Goal: Browse casually: Explore the website without a specific task or goal

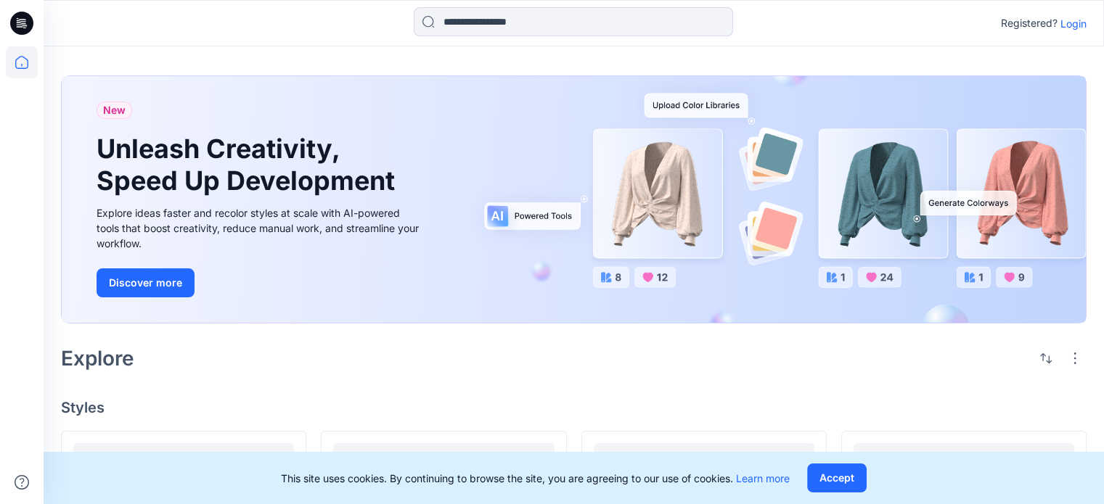
drag, startPoint x: 0, startPoint y: 0, endPoint x: 1071, endPoint y: 25, distance: 1071.7
click at [1071, 25] on p "Login" at bounding box center [1074, 23] width 26 height 15
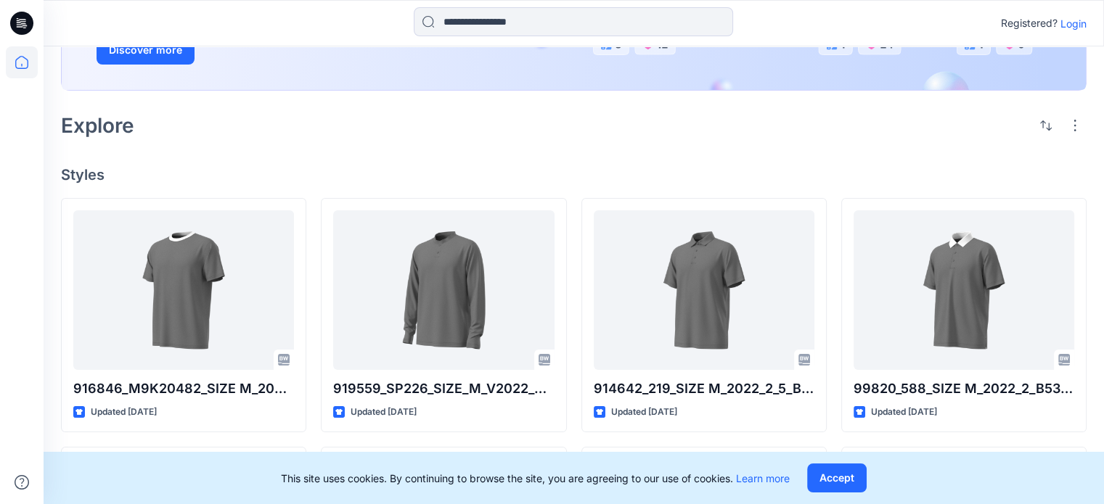
scroll to position [290, 0]
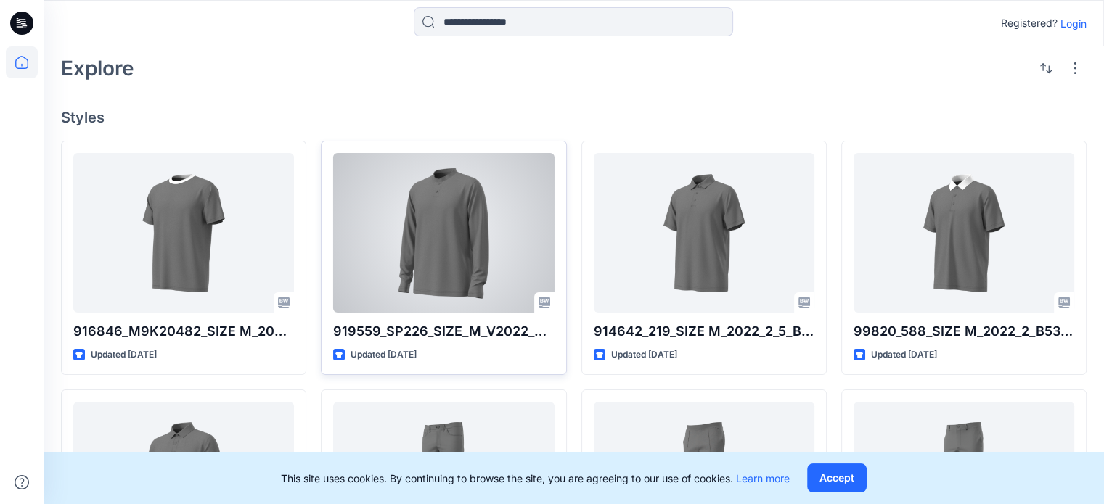
click at [497, 214] on div at bounding box center [443, 233] width 221 height 160
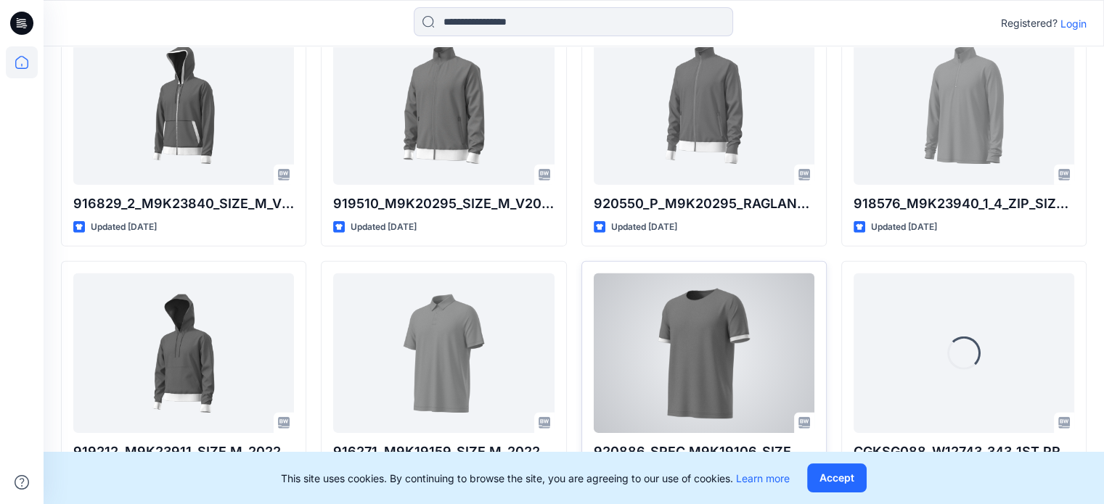
scroll to position [4451, 0]
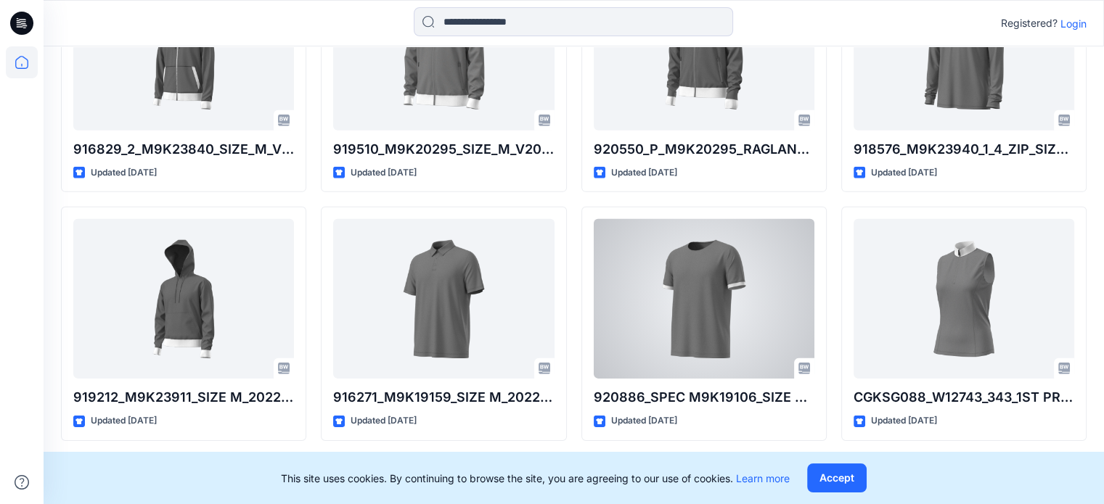
click at [656, 299] on div at bounding box center [704, 299] width 221 height 160
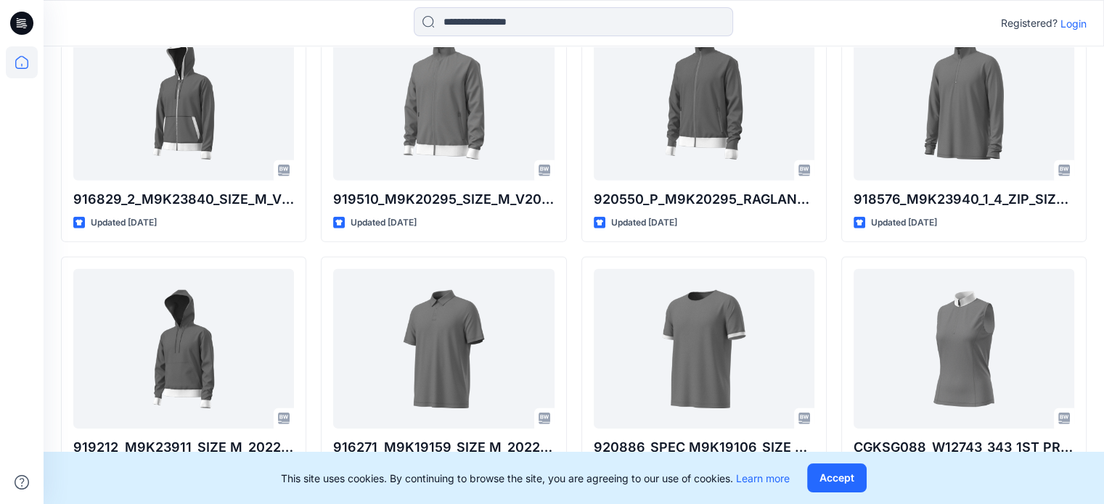
scroll to position [4285, 0]
